Goal: Task Accomplishment & Management: Use online tool/utility

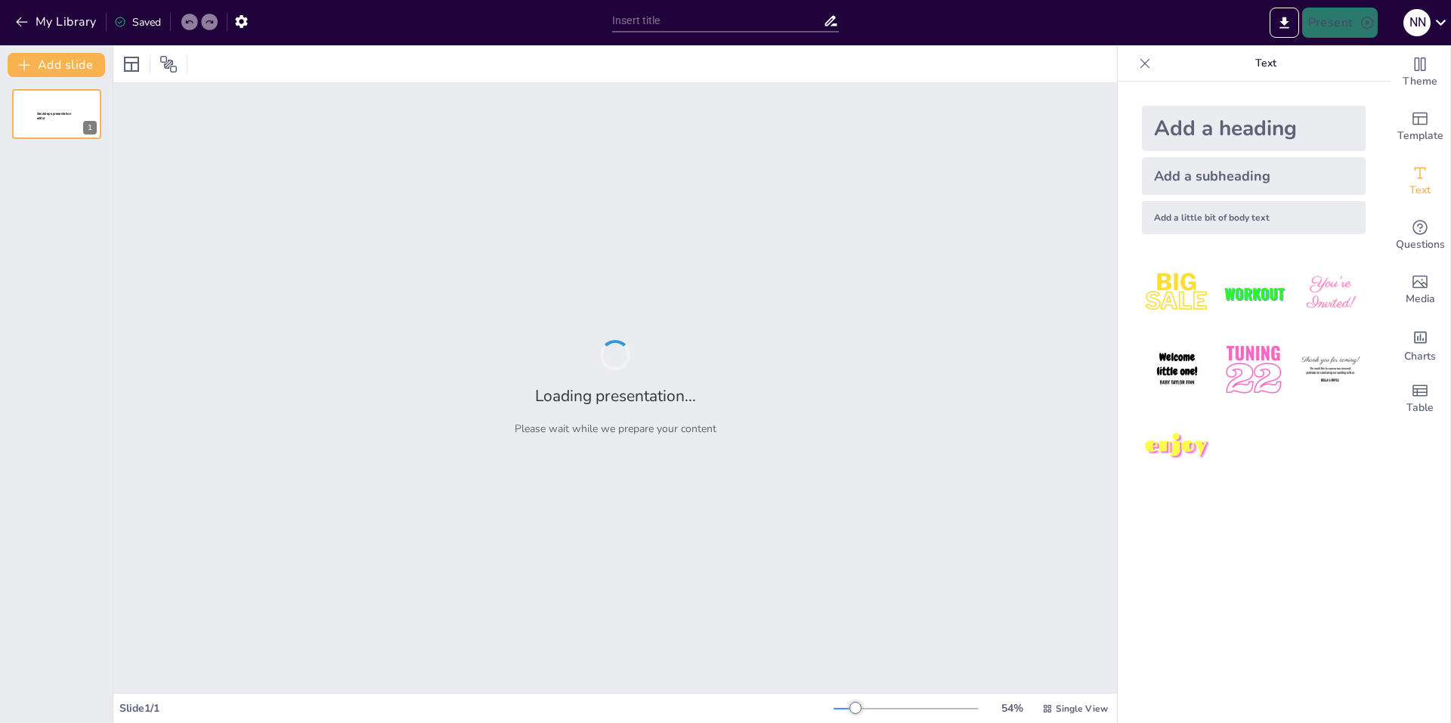
type input "Volume Kendaraan dan Kecelakaan: Apa Hubungannya di [GEOGRAPHIC_DATA]?"
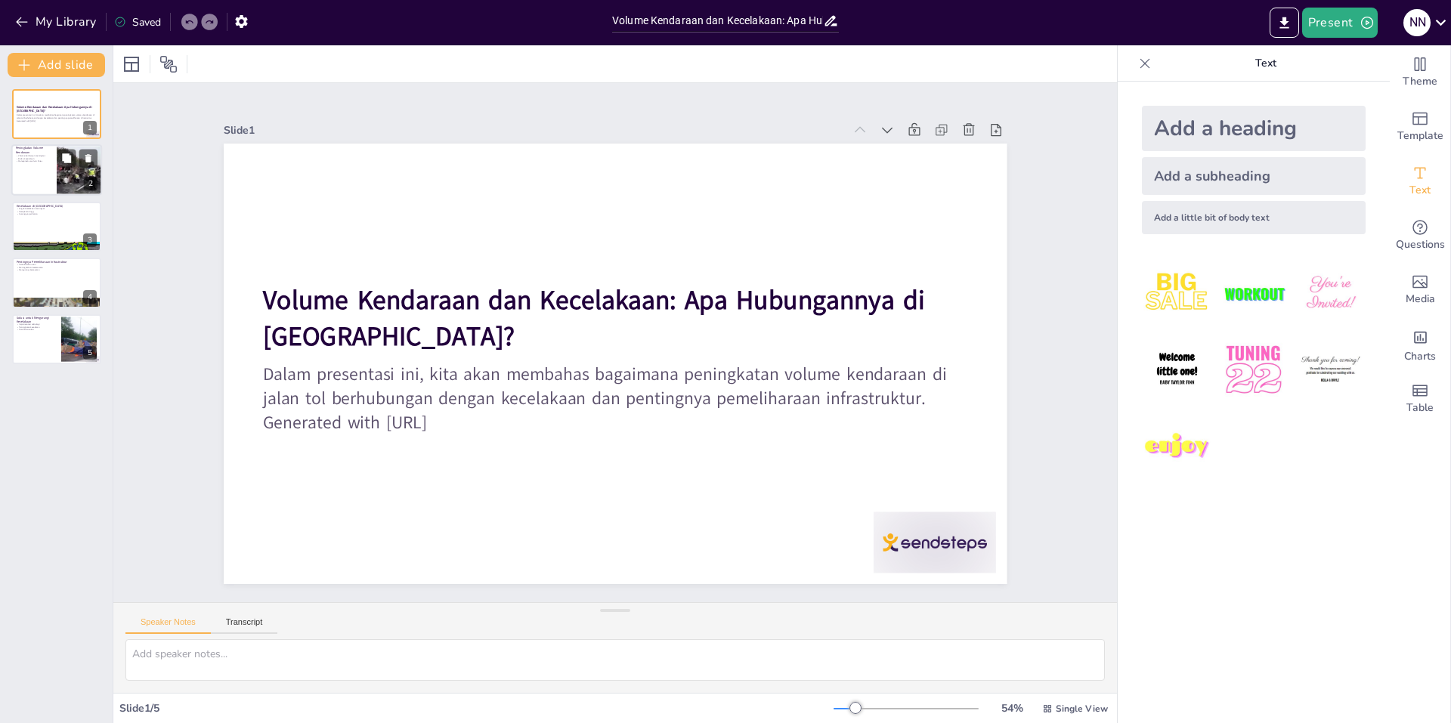
click at [33, 178] on div at bounding box center [56, 170] width 91 height 51
type textarea "Peningkatan volume kendaraan di jalan tol merupakan faktor utama yang mempengar…"
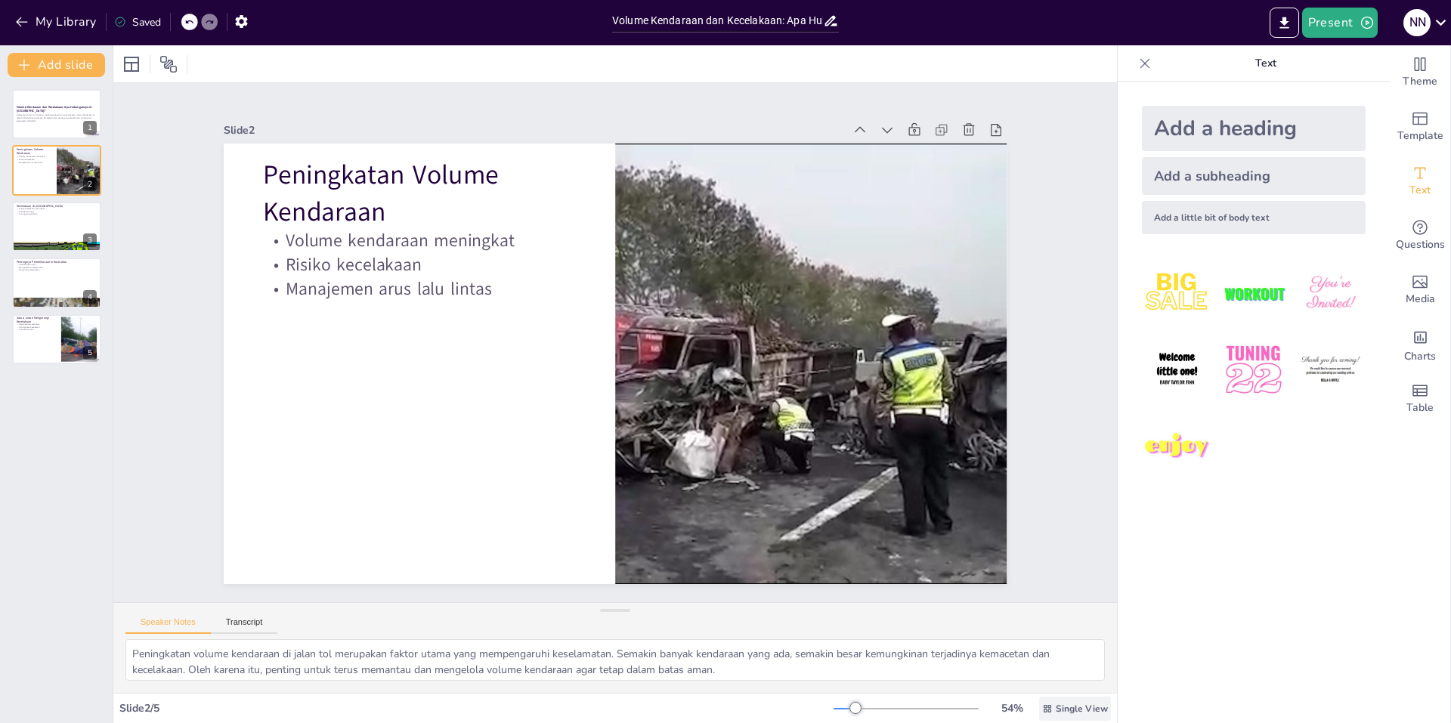
click at [1056, 707] on span "Single View" at bounding box center [1082, 709] width 52 height 12
click at [1035, 679] on span "List View" at bounding box center [1052, 675] width 79 height 14
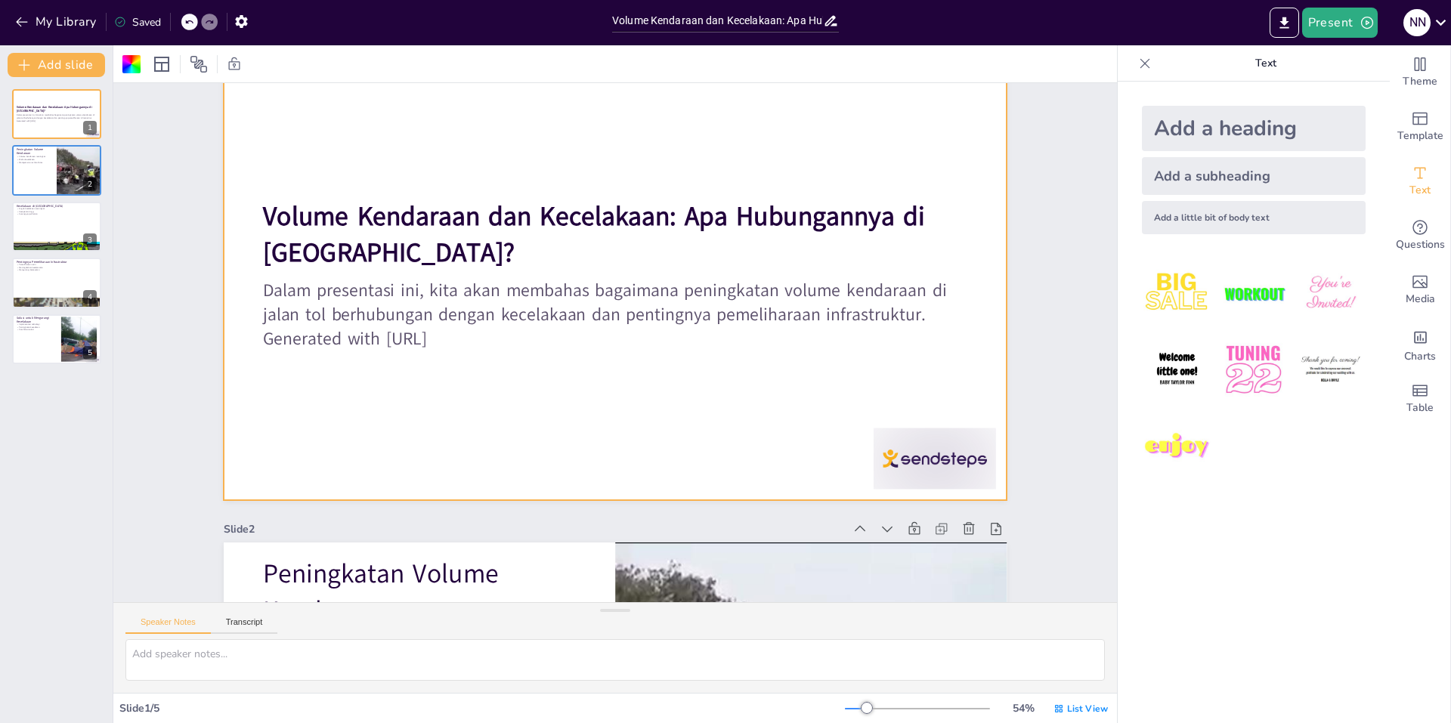
scroll to position [76, 0]
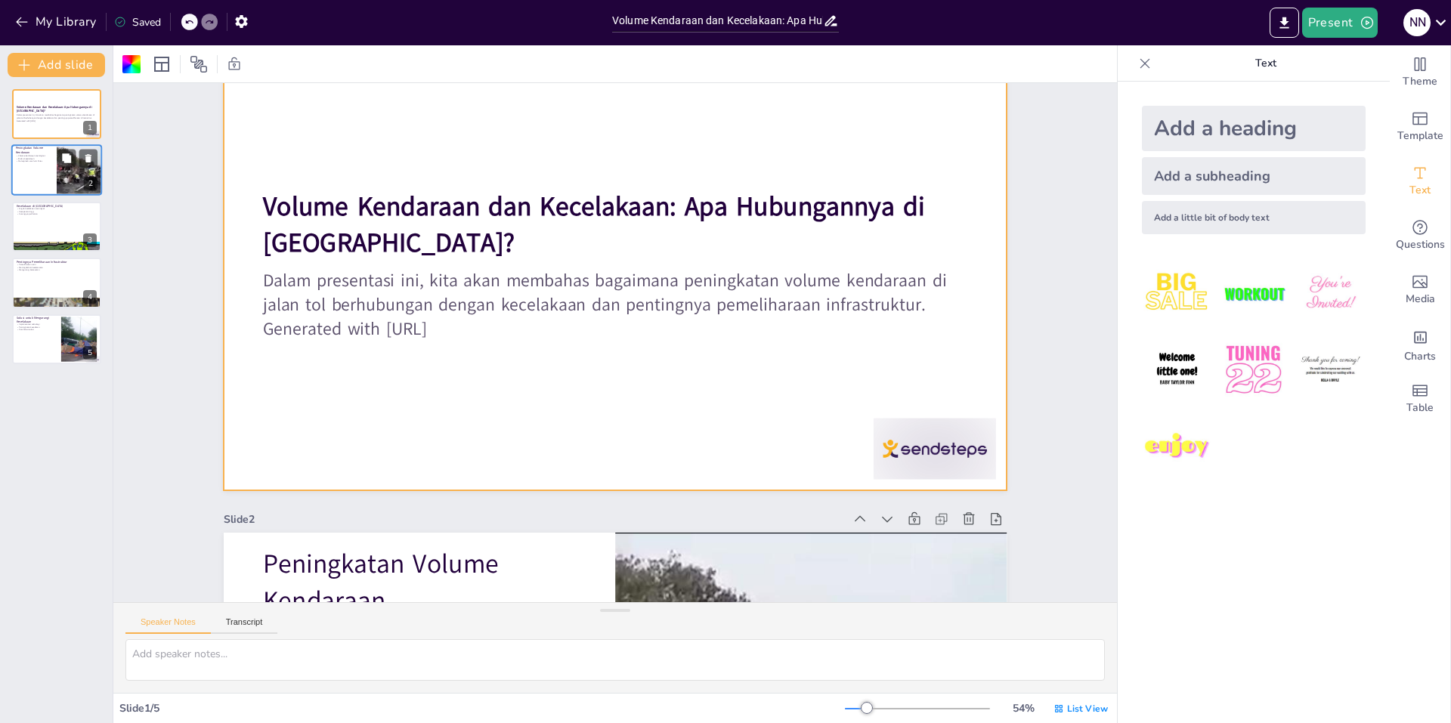
click at [47, 162] on p "Manajemen arus lalu lintas" at bounding box center [34, 161] width 36 height 3
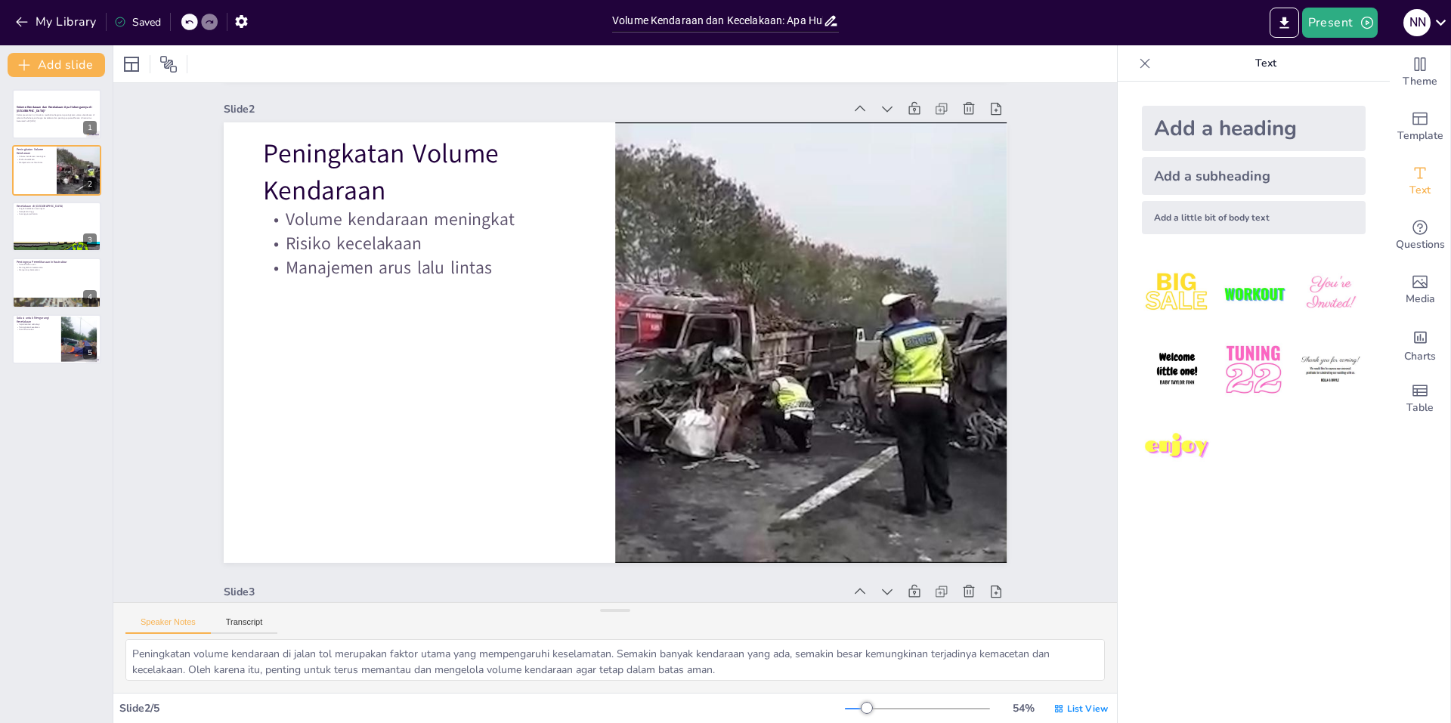
scroll to position [67, 0]
click at [73, 233] on div at bounding box center [56, 226] width 91 height 51
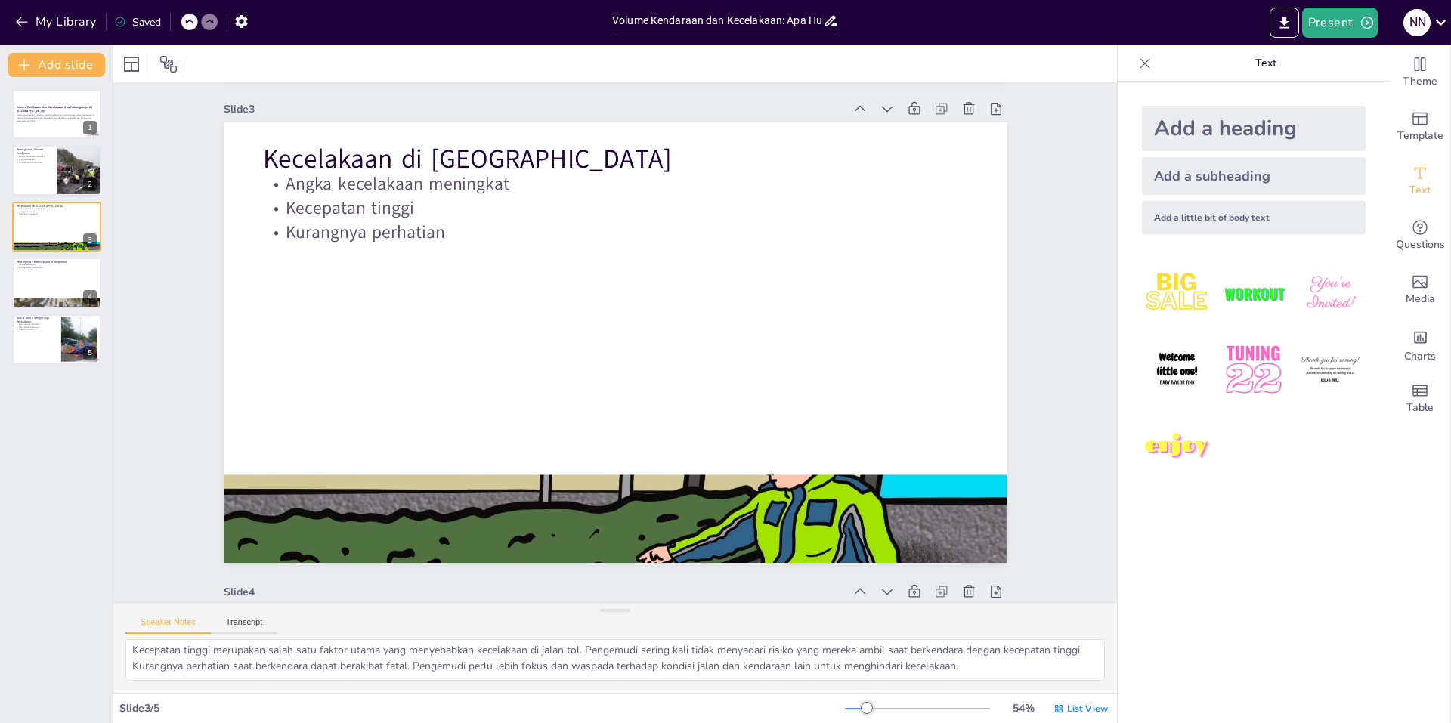
scroll to position [0, 0]
click at [39, 273] on div at bounding box center [56, 282] width 91 height 51
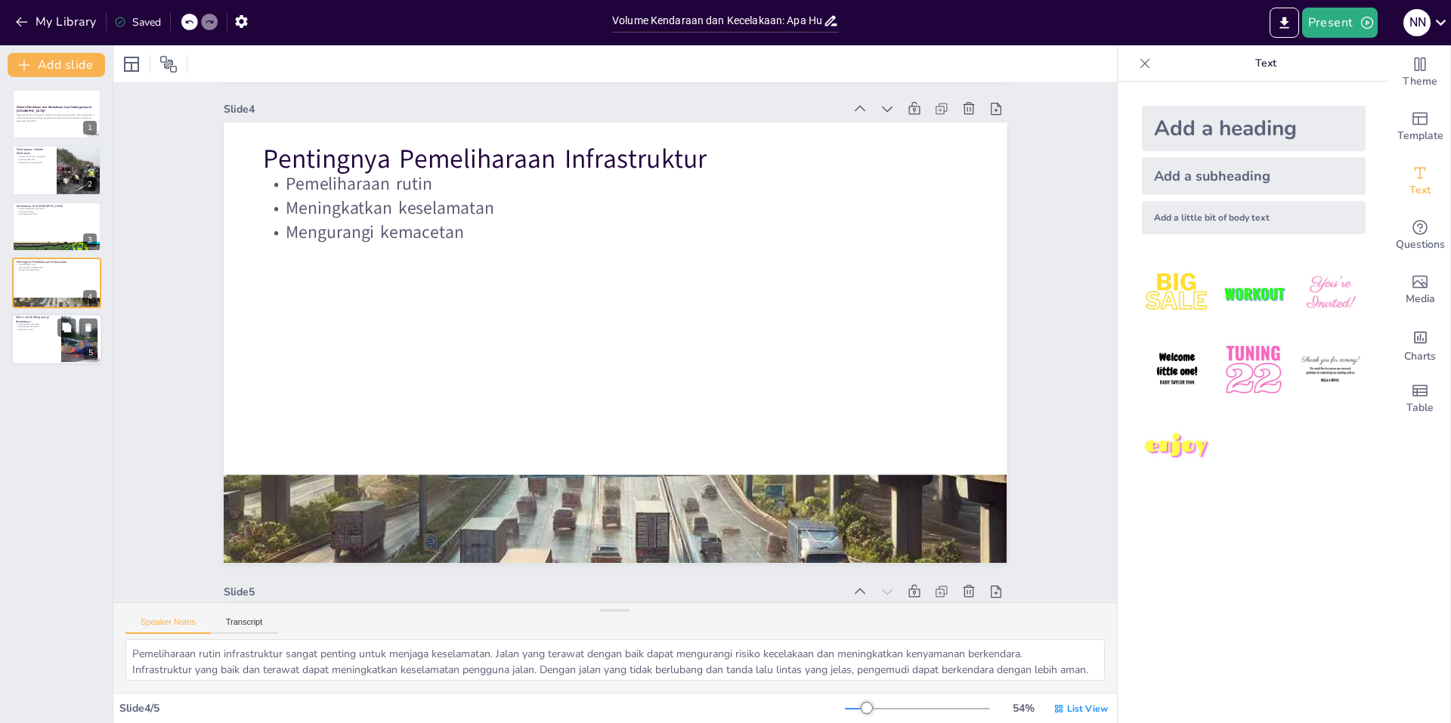
click at [56, 343] on div at bounding box center [56, 339] width 91 height 51
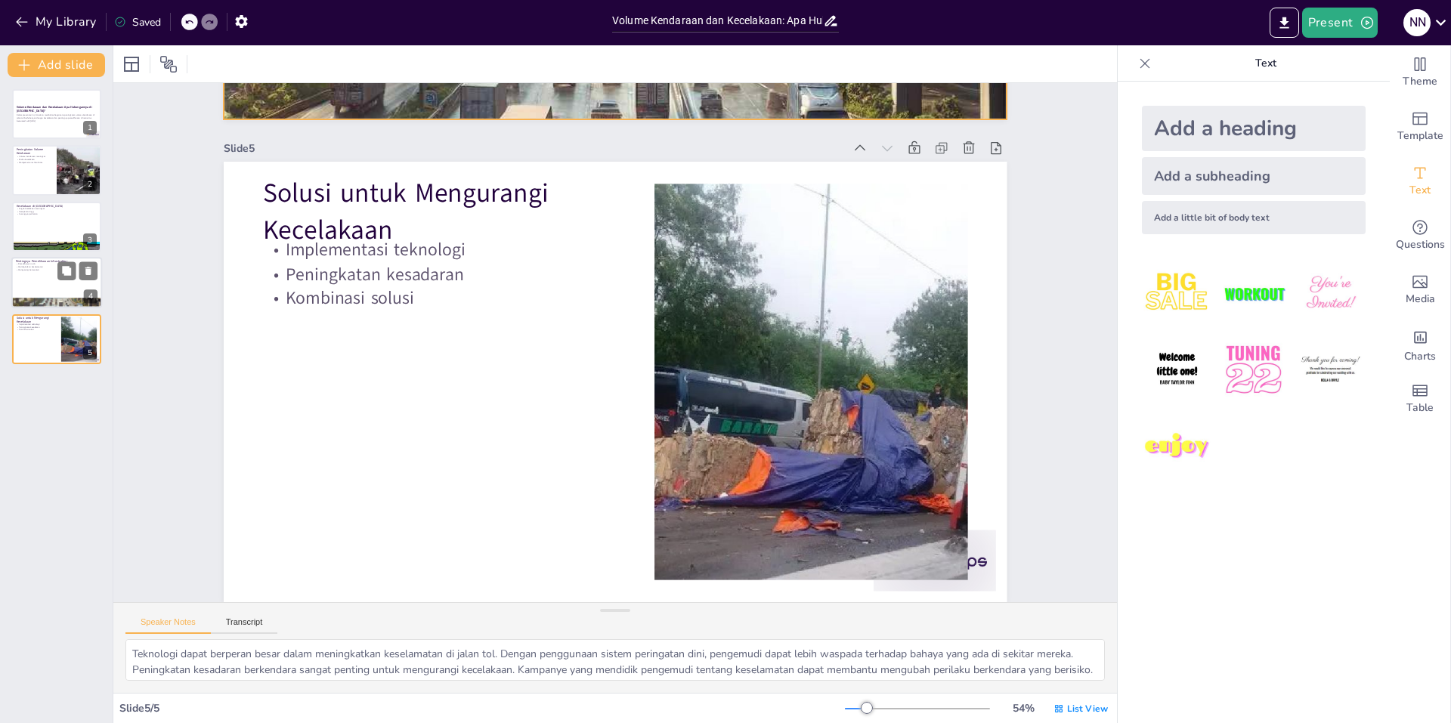
click at [27, 289] on div at bounding box center [56, 282] width 91 height 51
type textarea "Pemeliharaan rutin infrastruktur sangat penting untuk menjaga keselamatan. Jala…"
